Goal: Navigation & Orientation: Find specific page/section

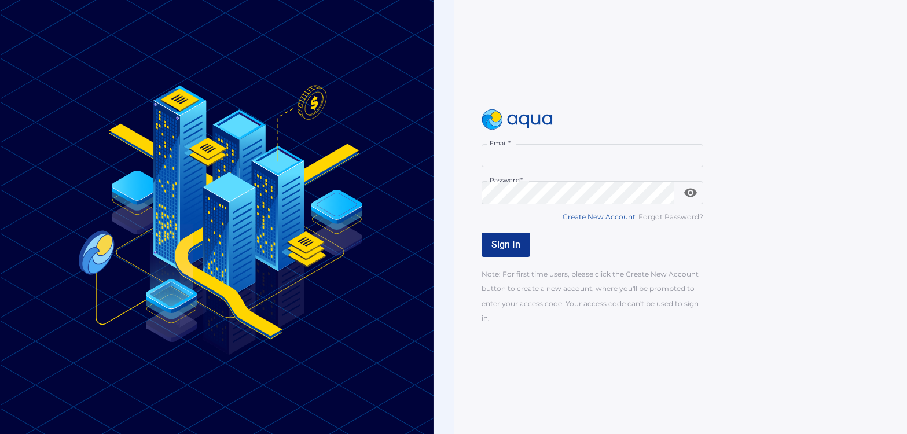
type input "**********"
click at [501, 248] on span "Sign In" at bounding box center [505, 244] width 29 height 11
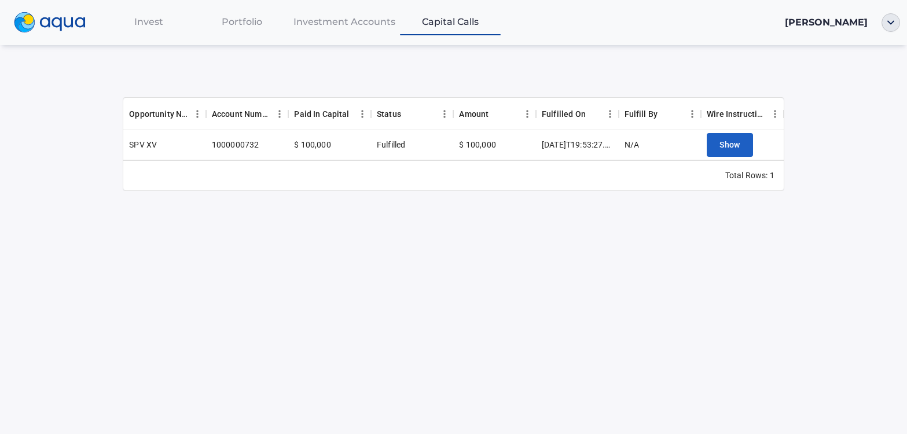
click at [251, 21] on span "Portfolio" at bounding box center [242, 21] width 41 height 11
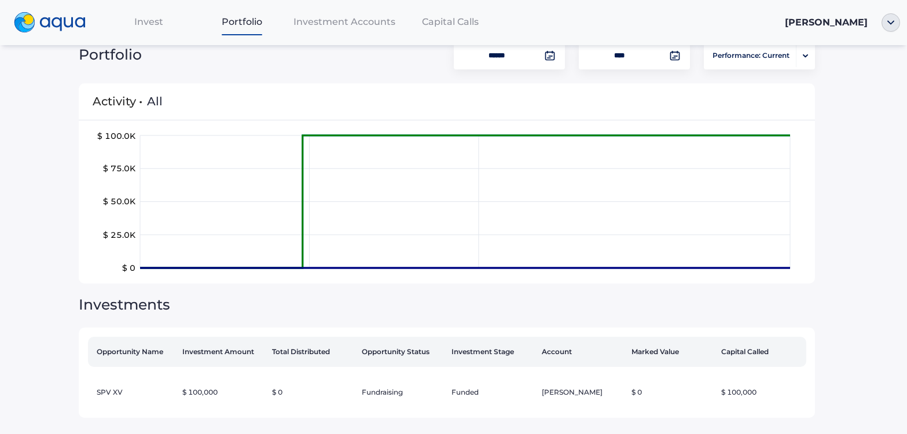
scroll to position [34, 0]
